Goal: Transaction & Acquisition: Obtain resource

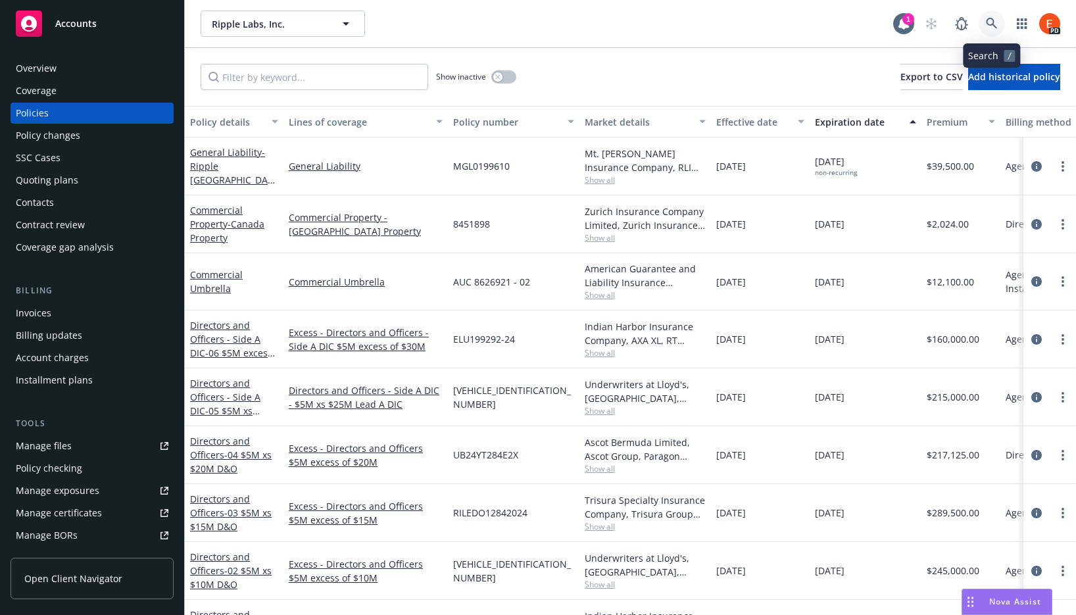
click at [990, 21] on icon at bounding box center [992, 24] width 12 height 12
click at [276, 77] on input "Filter by keyword..." at bounding box center [315, 77] width 228 height 26
type input "cyber"
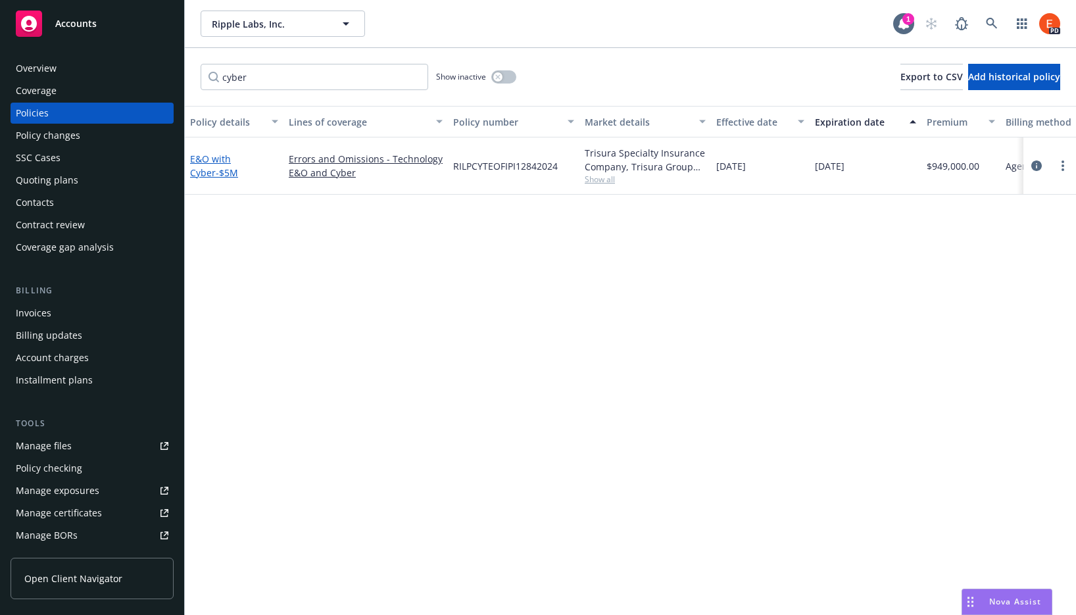
click at [206, 155] on link "E&O with Cyber - $5M" at bounding box center [214, 166] width 48 height 26
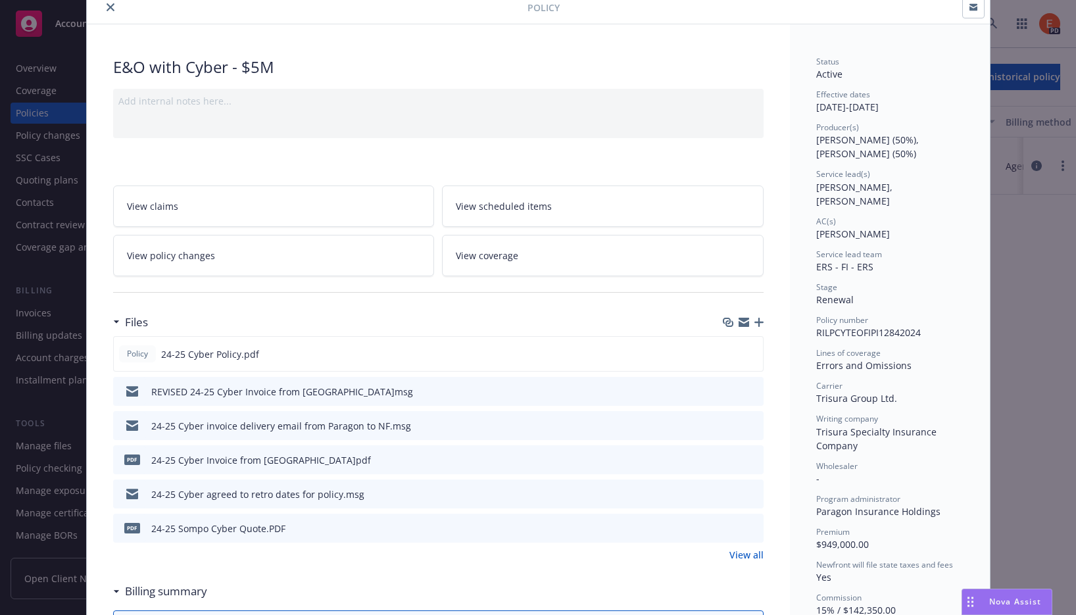
scroll to position [55, 0]
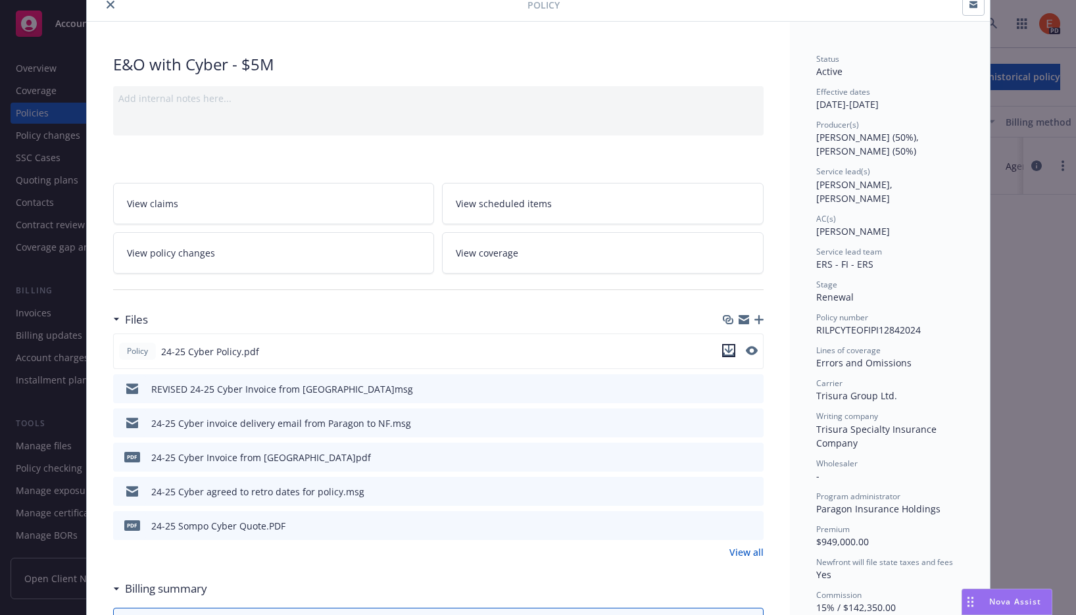
click at [726, 349] on icon "download file" at bounding box center [728, 349] width 9 height 8
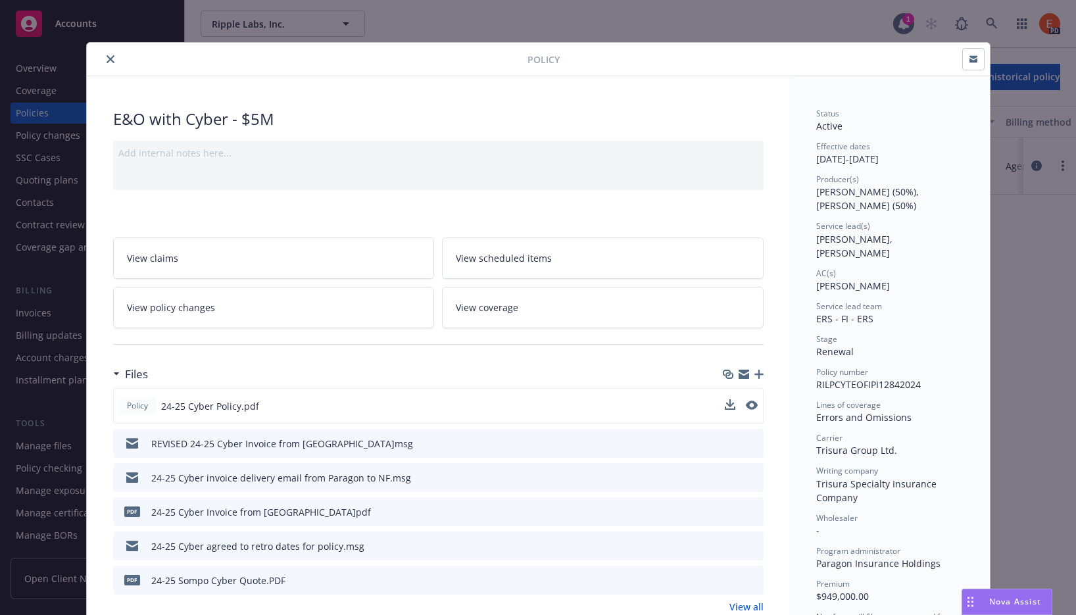
scroll to position [0, 0]
click at [107, 59] on icon "close" at bounding box center [111, 59] width 8 height 8
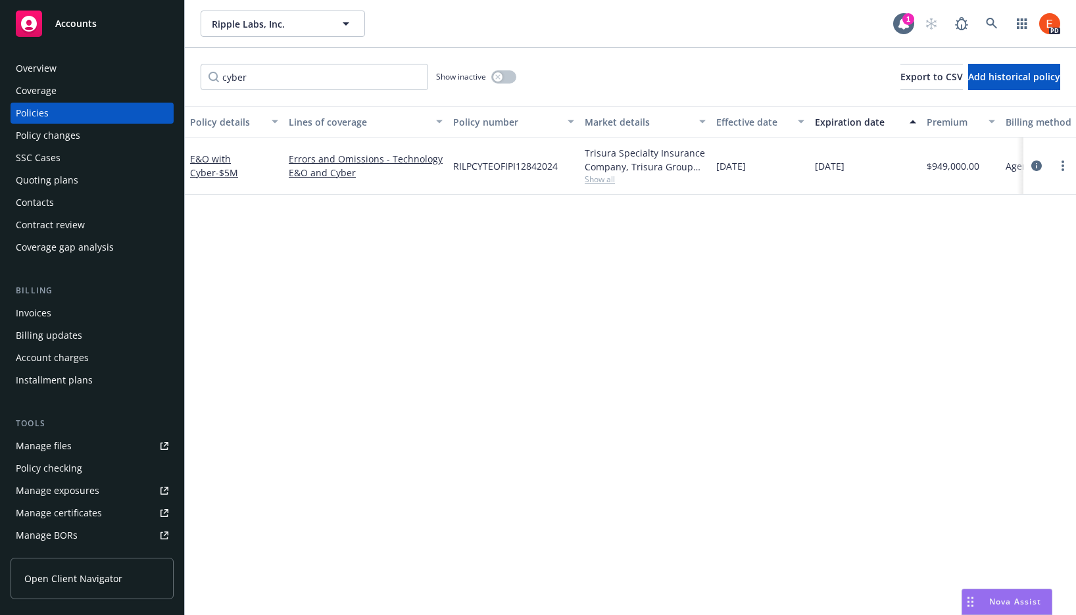
click at [62, 68] on div "Overview" at bounding box center [92, 68] width 153 height 21
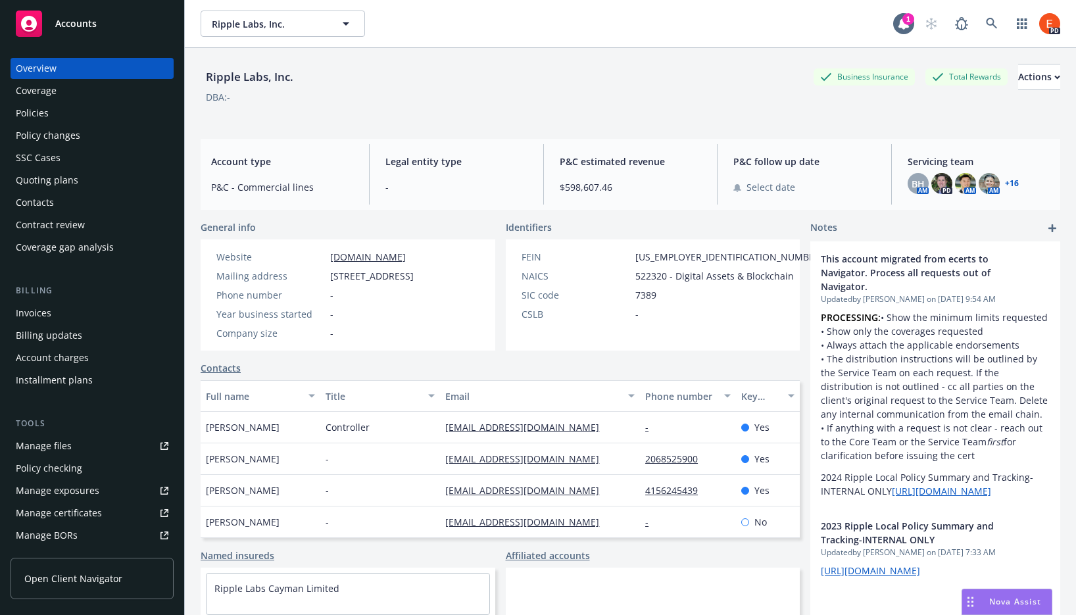
click at [1005, 181] on link "+ 16" at bounding box center [1012, 184] width 14 height 8
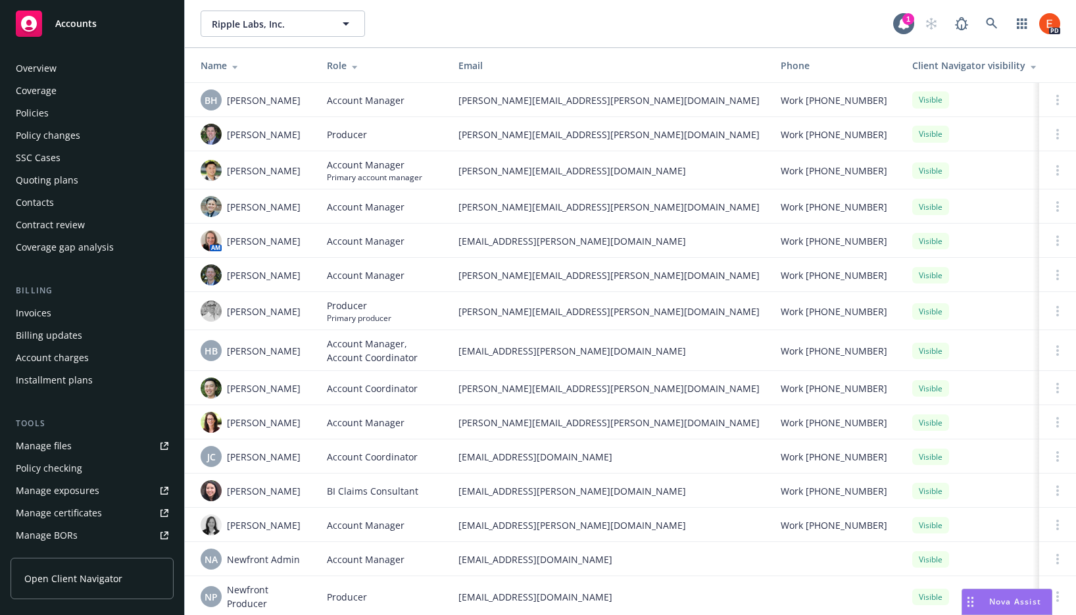
click at [37, 118] on div "Policies" at bounding box center [32, 113] width 33 height 21
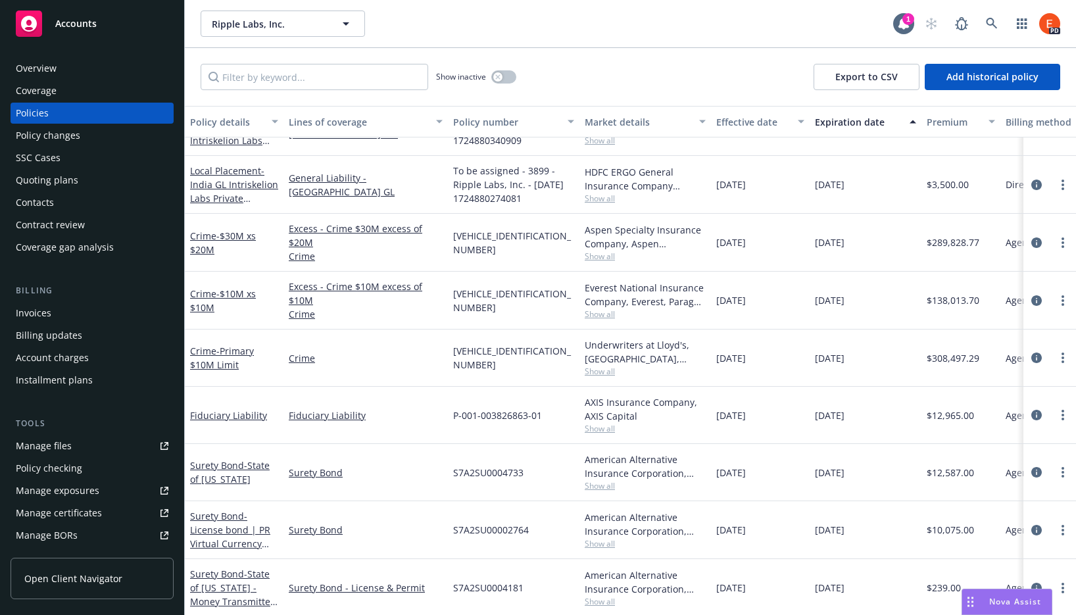
scroll to position [1556, 0]
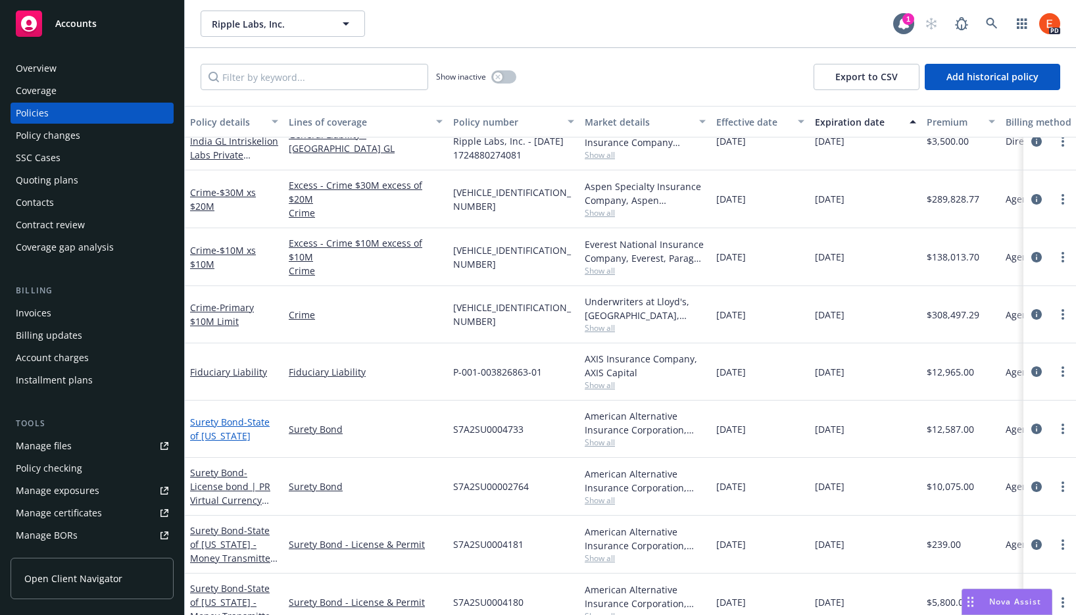
click at [203, 419] on link "Surety Bond - State of [US_STATE]" at bounding box center [230, 429] width 80 height 26
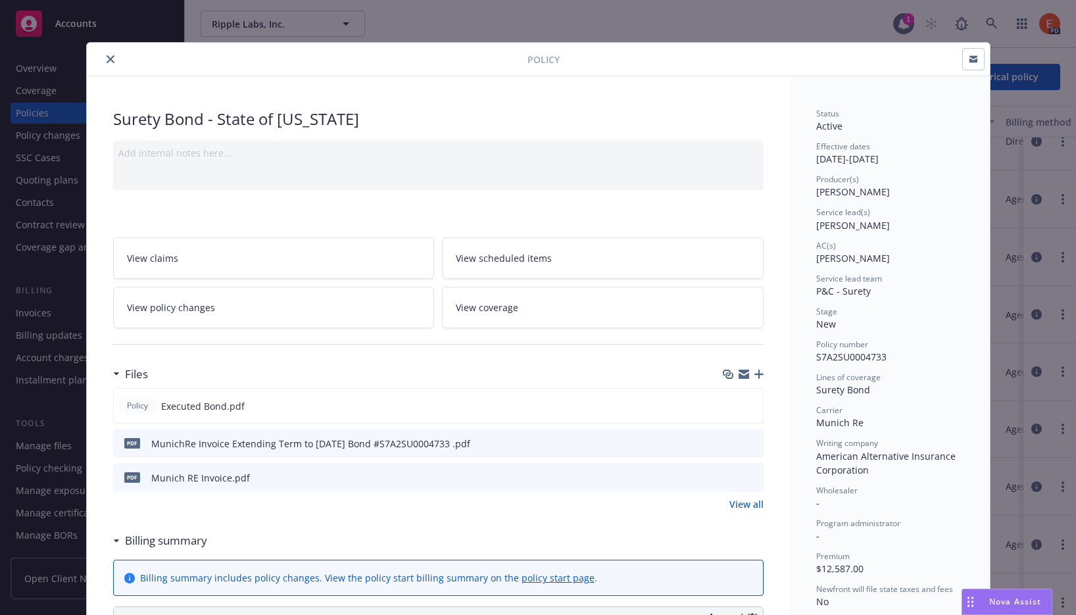
click at [107, 60] on icon "close" at bounding box center [111, 59] width 8 height 8
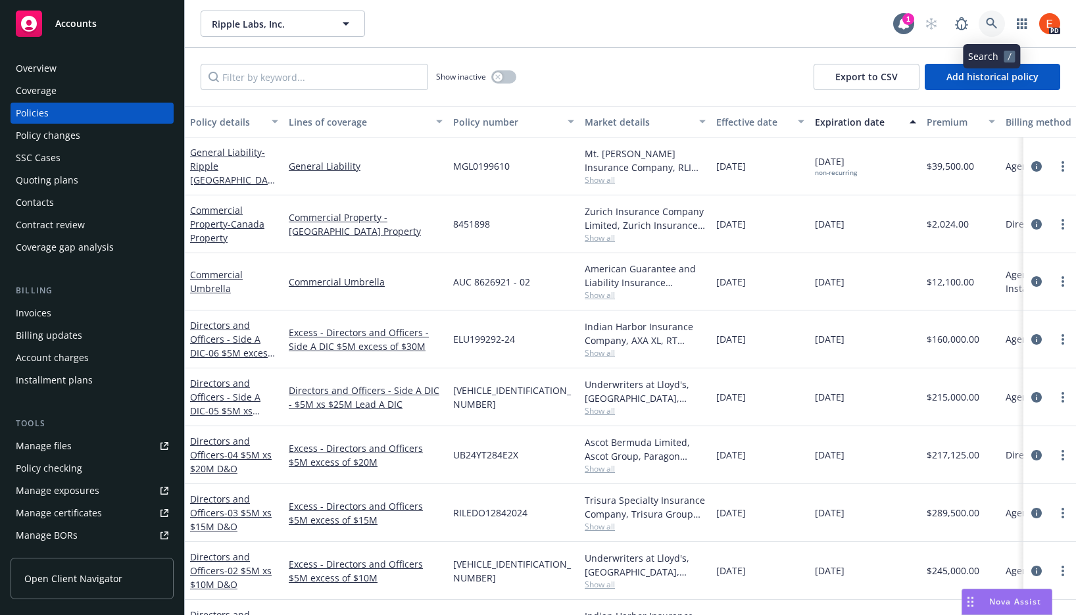
click at [996, 24] on icon at bounding box center [992, 24] width 12 height 12
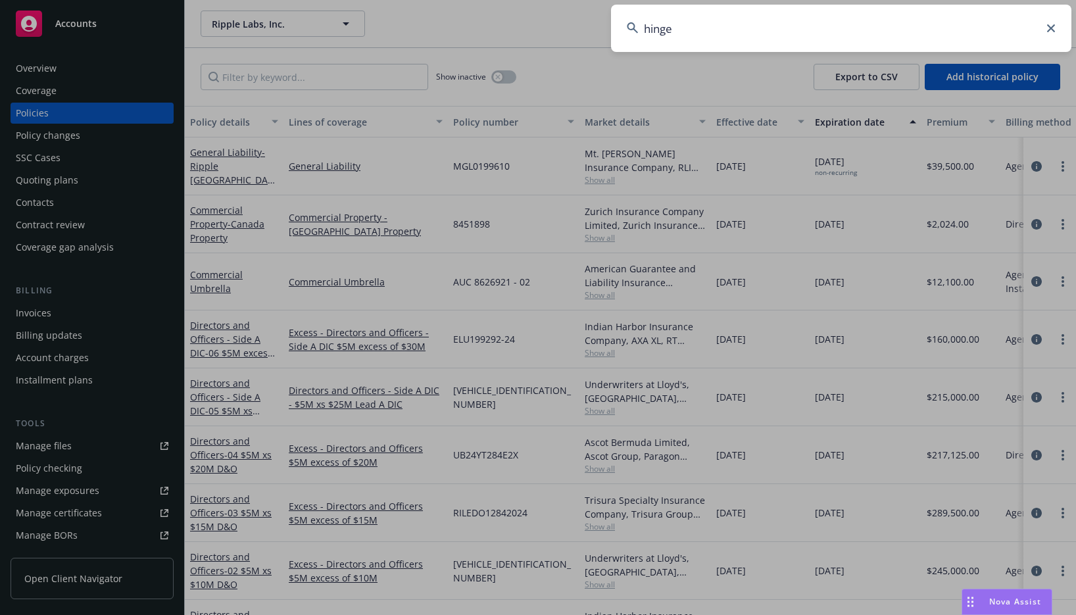
type input "hinge"
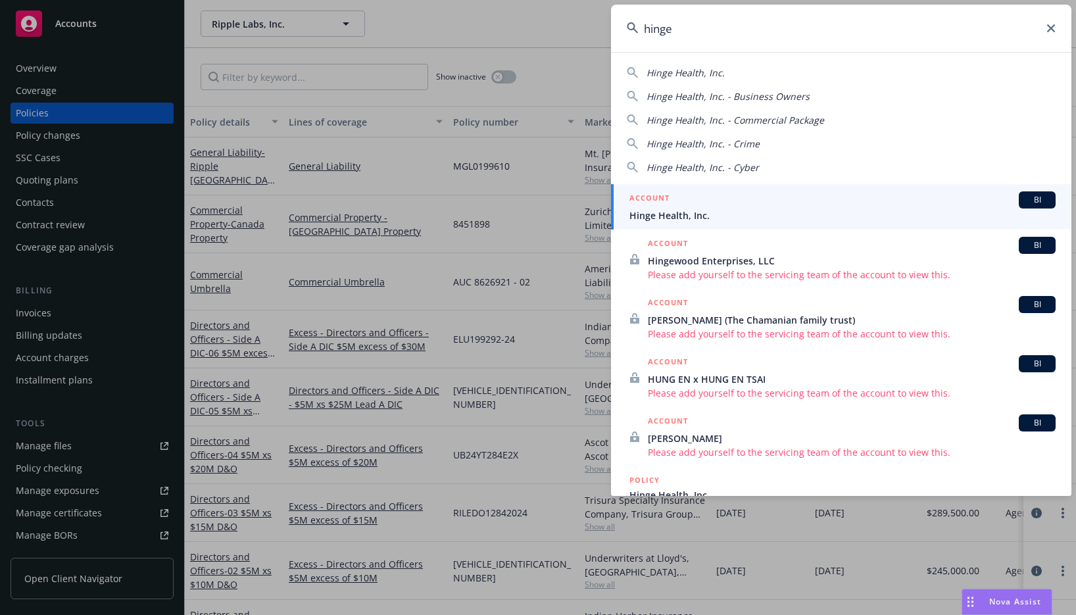
click at [653, 217] on span "Hinge Health, Inc." at bounding box center [843, 216] width 426 height 14
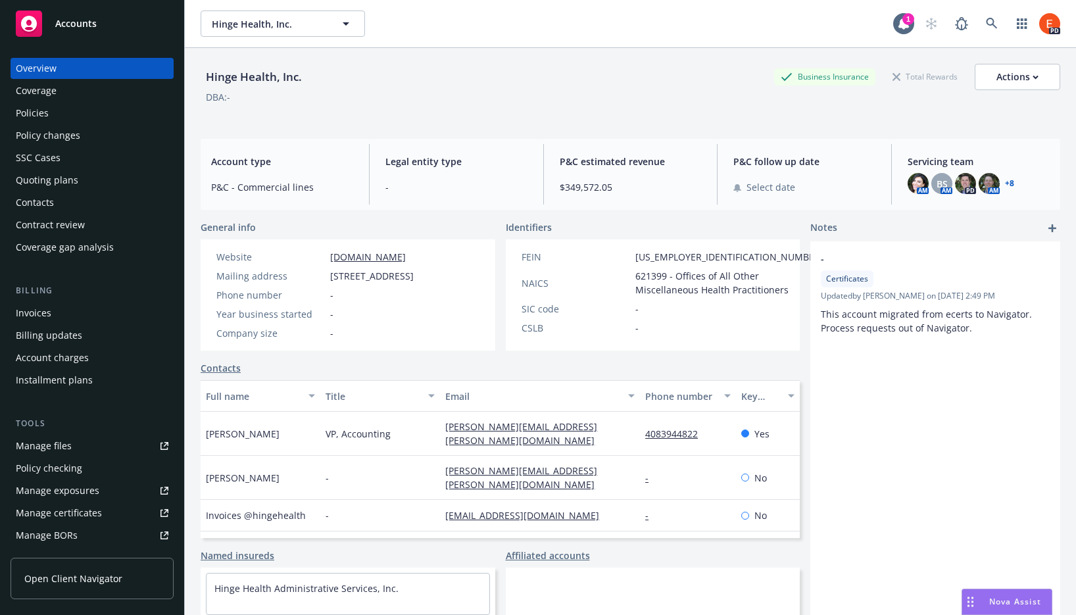
click at [43, 106] on div "Policies" at bounding box center [32, 113] width 33 height 21
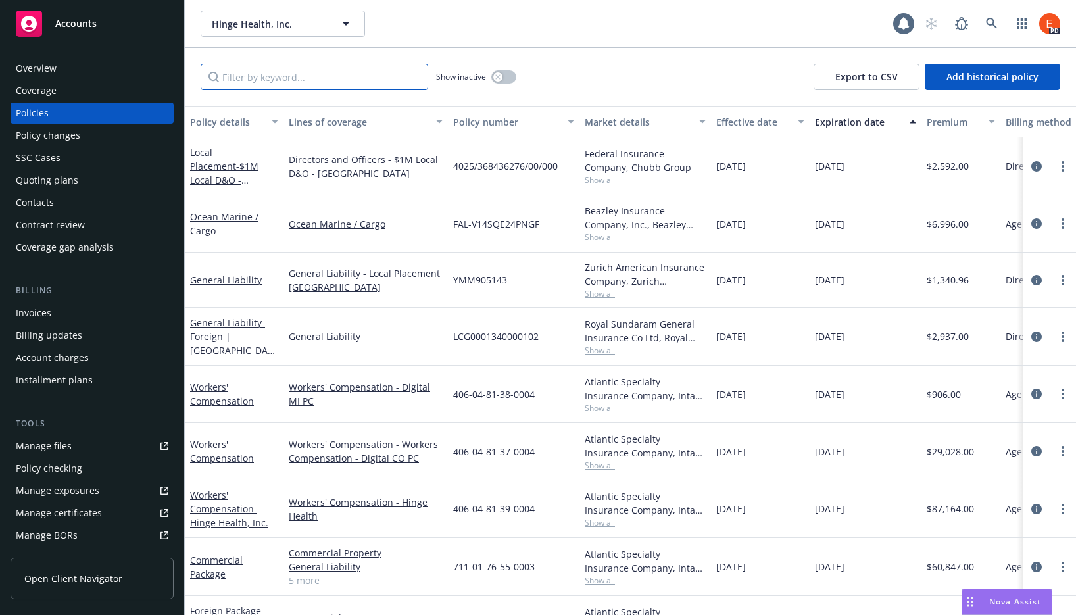
click at [262, 72] on input "Filter by keyword..." at bounding box center [315, 77] width 228 height 26
type input "cyber"
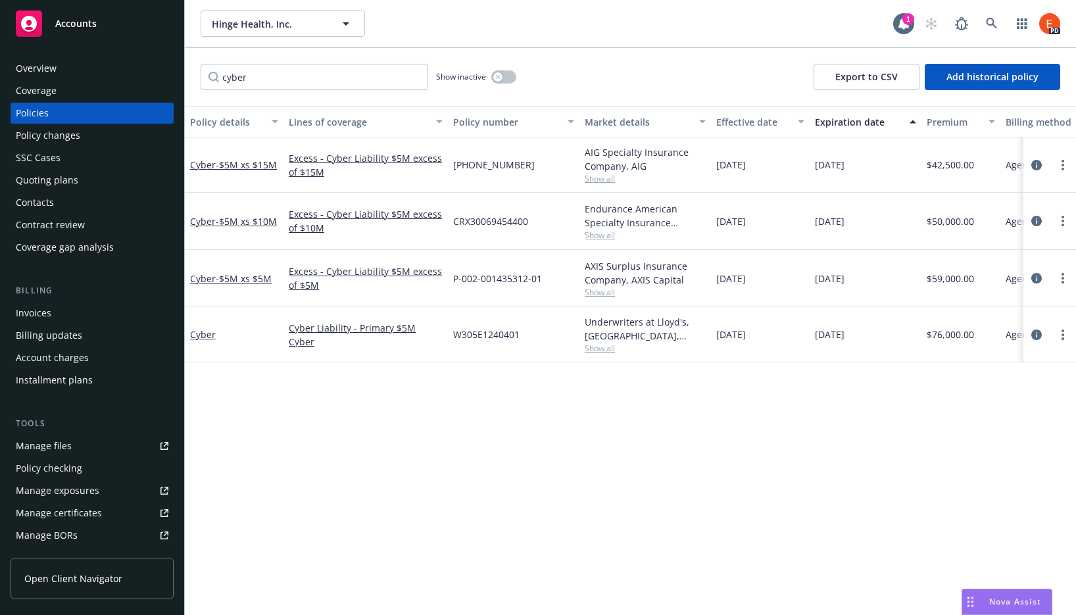
click at [201, 341] on div "Cyber" at bounding box center [234, 334] width 99 height 55
click at [205, 334] on link "Cyber" at bounding box center [203, 334] width 26 height 12
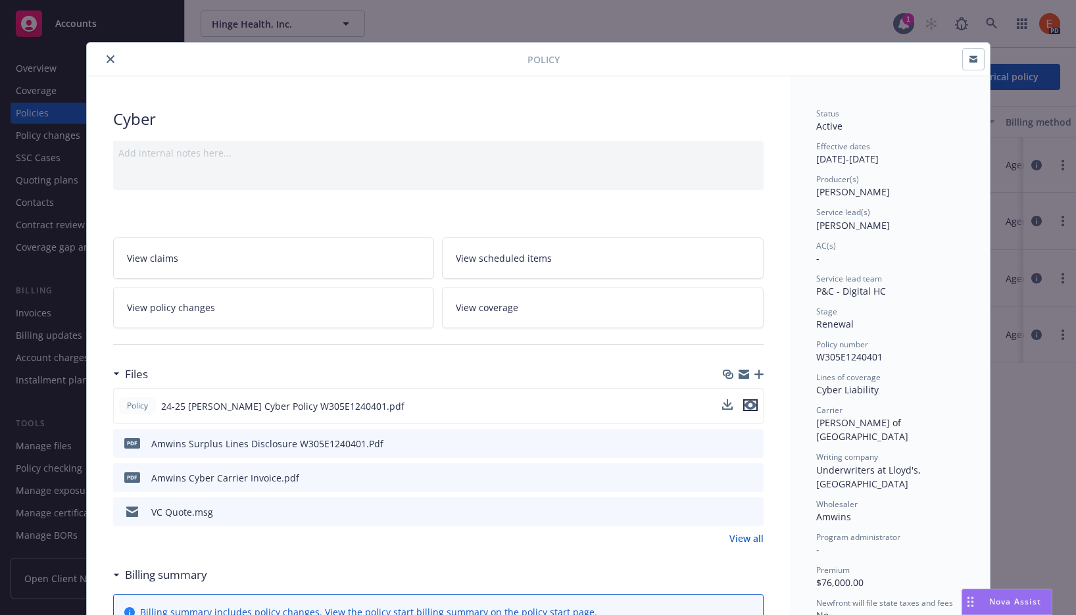
click at [745, 406] on icon "preview file" at bounding box center [751, 405] width 12 height 9
click at [107, 59] on icon "close" at bounding box center [111, 59] width 8 height 8
